Goal: Task Accomplishment & Management: Complete application form

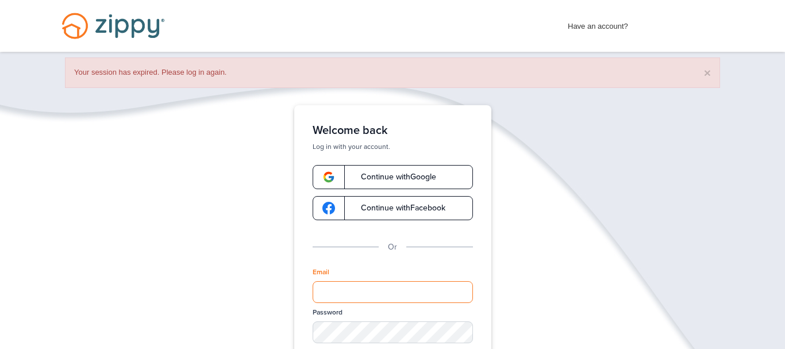
click at [418, 292] on input "Email" at bounding box center [393, 292] width 160 height 22
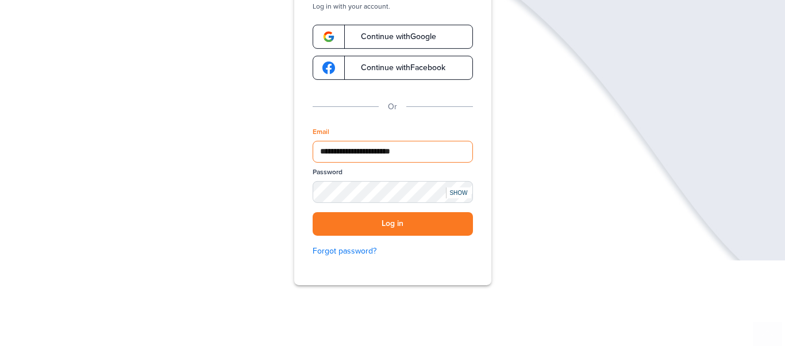
scroll to position [141, 0]
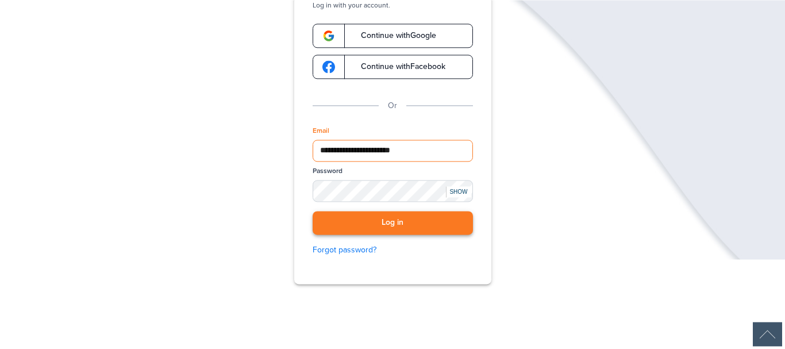
type input "**********"
click at [376, 227] on button "Log in" at bounding box center [393, 223] width 160 height 24
